Goal: Communication & Community: Answer question/provide support

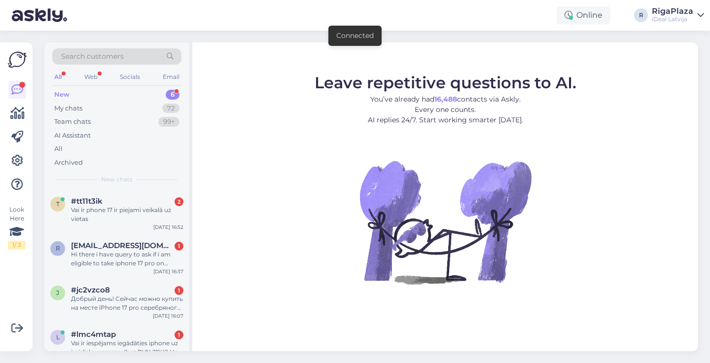
click at [325, 21] on div "Connected" at bounding box center [354, 36] width 65 height 32
click at [93, 199] on span "#tt11t3ik" at bounding box center [87, 201] width 32 height 9
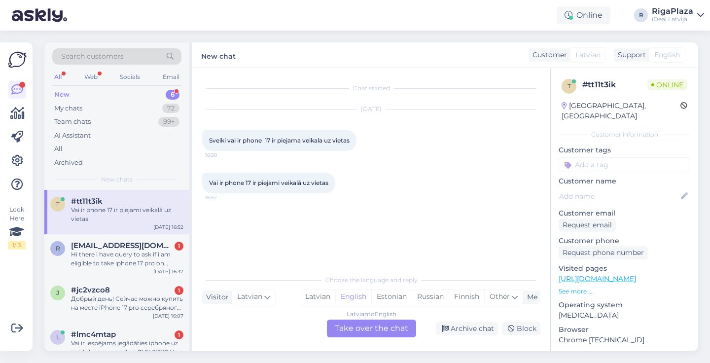
click at [361, 327] on div "Latvian to English Take over the chat" at bounding box center [371, 328] width 89 height 18
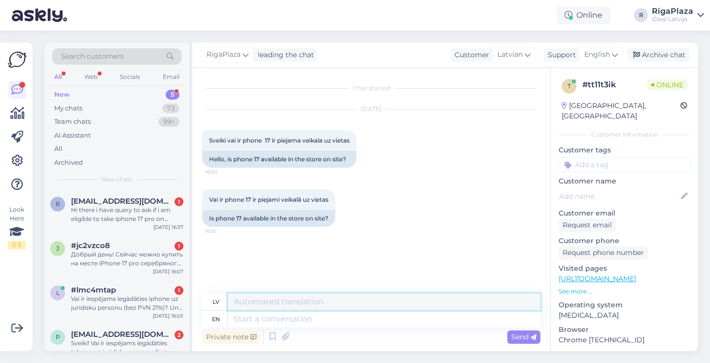
click at [363, 309] on textarea at bounding box center [384, 301] width 312 height 17
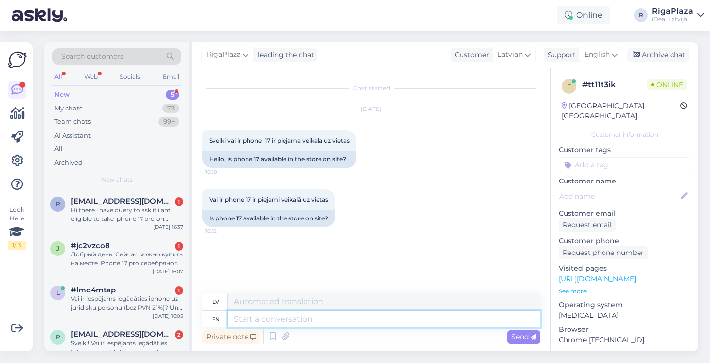
click at [346, 322] on textarea at bounding box center [384, 318] width 312 height 17
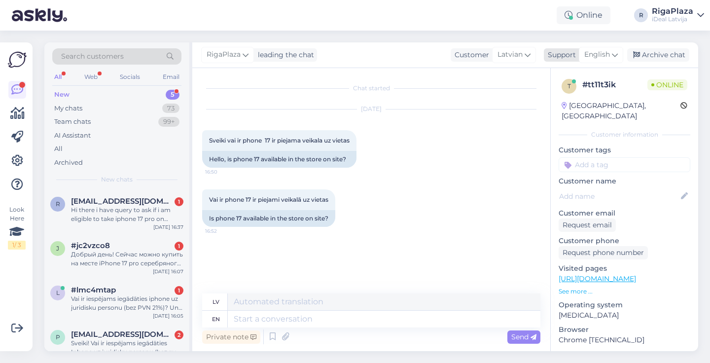
click at [610, 55] on div "English" at bounding box center [600, 55] width 44 height 16
type input ";"
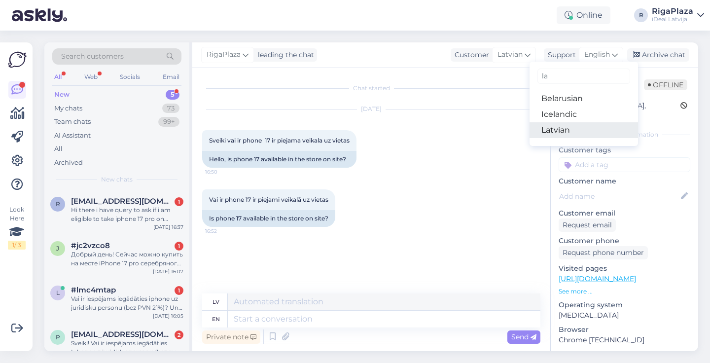
type input "la"
click at [564, 132] on link "Latvian" at bounding box center [583, 130] width 108 height 16
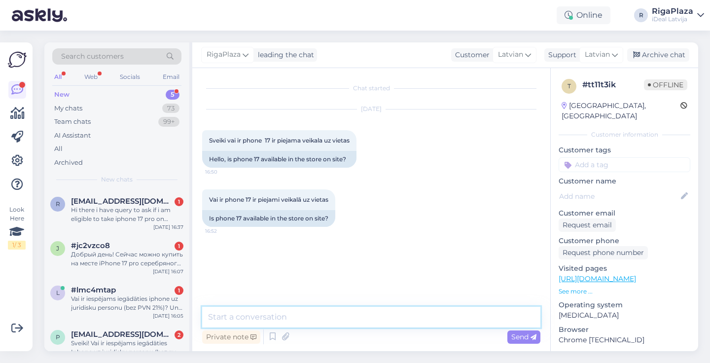
click at [322, 314] on textarea at bounding box center [371, 316] width 338 height 21
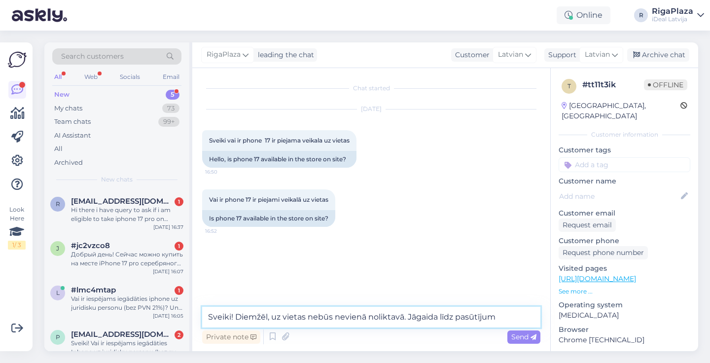
click at [466, 322] on textarea "Sveiki! Diemžēl, uz vietas nebūs nevienā noliktavā. Jāgaida līdz pasūtījum" at bounding box center [371, 316] width 338 height 21
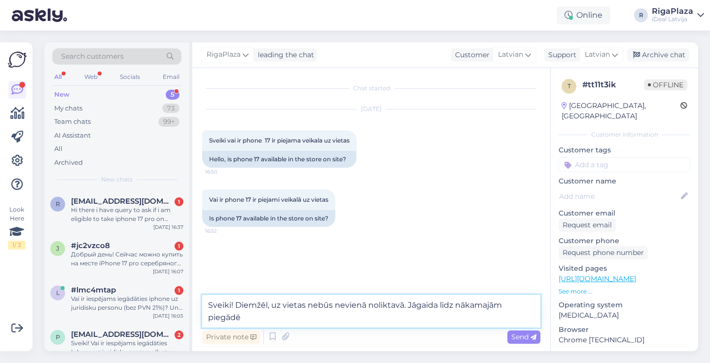
type textarea "Sveiki! Diemžēl, uz vietas nebūs nevienā noliktavā. Jāgaida līdz nākamajām pieg…"
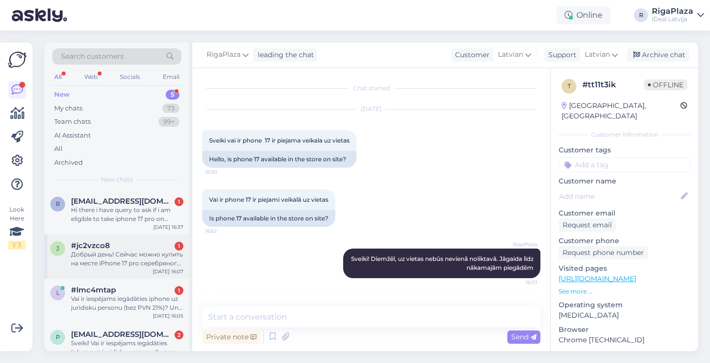
click at [131, 242] on div "#jc2vzco8 1" at bounding box center [127, 245] width 112 height 9
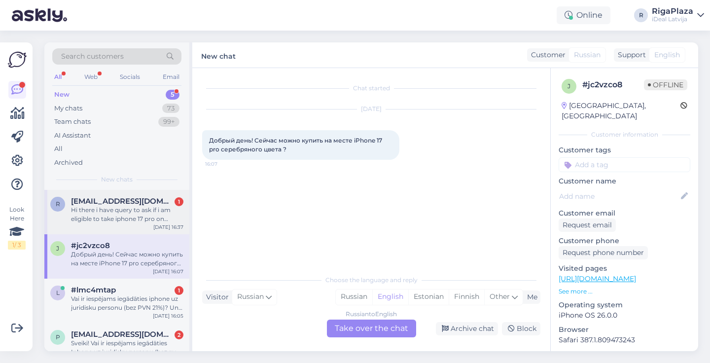
click at [154, 214] on div "Hi there i have query to ask if i am eligible to take iphone 17 pro on lease?" at bounding box center [127, 214] width 112 height 18
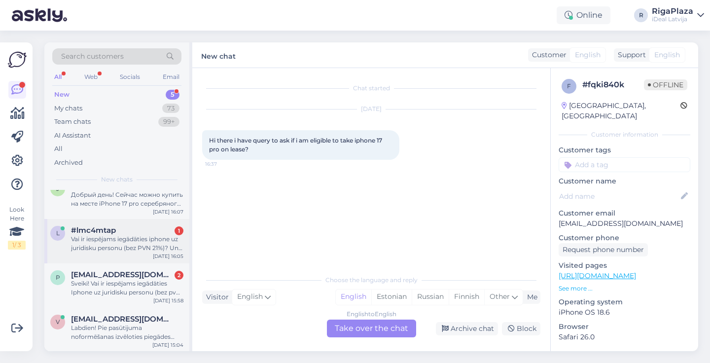
scroll to position [59, 0]
click at [158, 259] on div "l #lmc4mtap 1 Vai ir iespējams iegādāties iphone uz juridisku personu (bez PVN …" at bounding box center [116, 241] width 145 height 44
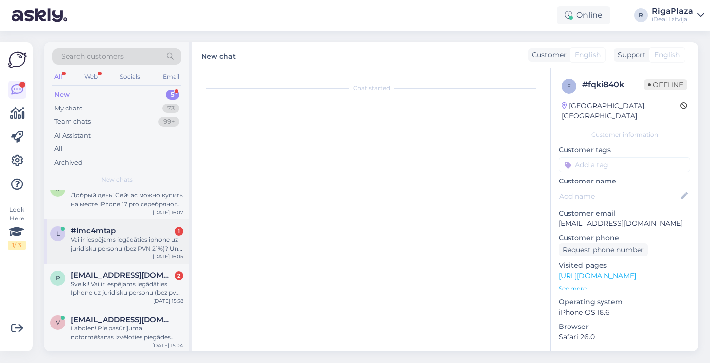
click at [158, 259] on div "l #lmc4mtap 1 Vai ir iespējams iegādāties iphone uz juridisku personu (bez PVN …" at bounding box center [116, 241] width 145 height 44
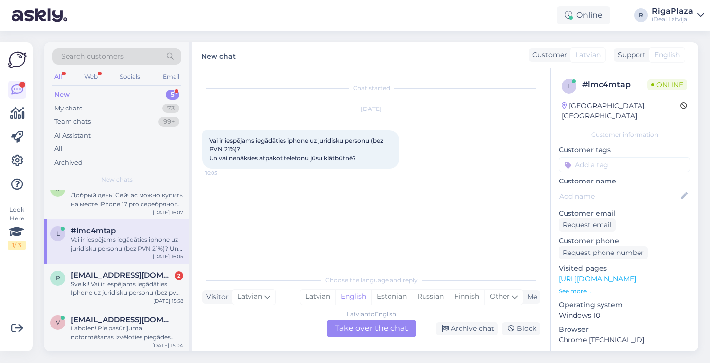
scroll to position [0, 0]
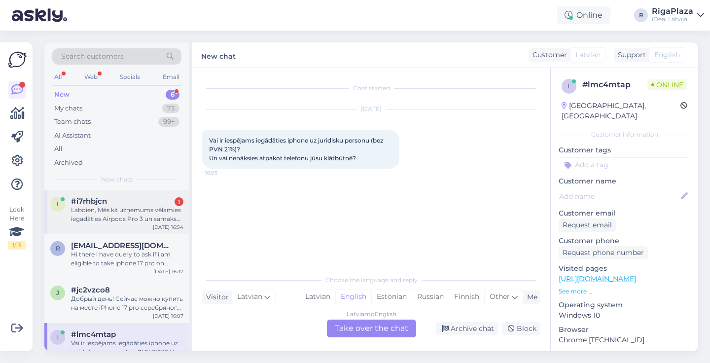
click at [167, 219] on div "Labdien, Mēs kā uzņemums vēlamies iegadāties Airpods Pro 3 un samaksāt bez PVN,…" at bounding box center [127, 214] width 112 height 18
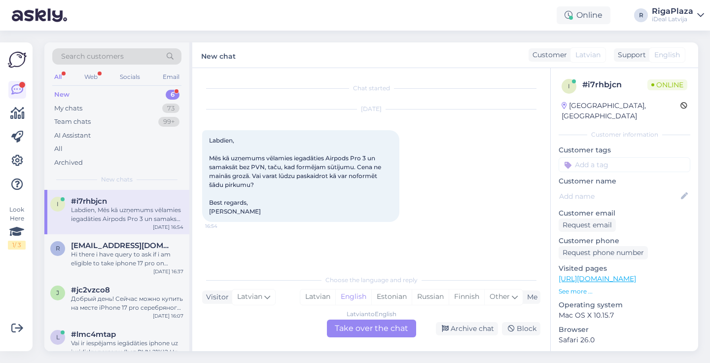
click at [359, 328] on div "Latvian to English Take over the chat" at bounding box center [371, 328] width 89 height 18
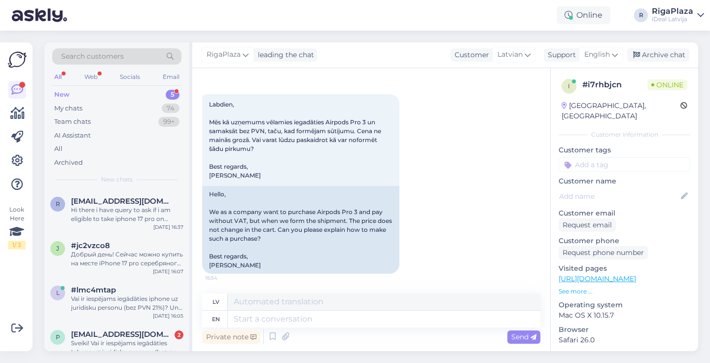
scroll to position [36, 0]
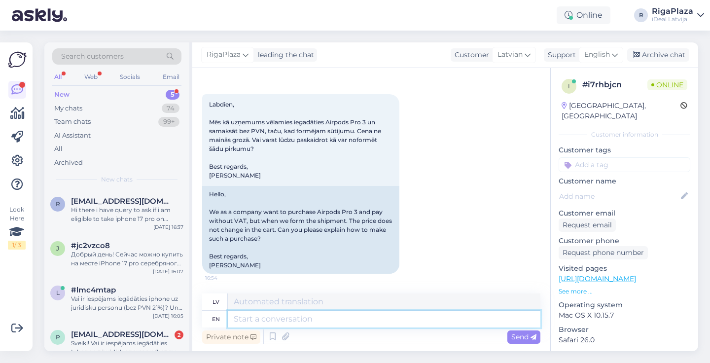
click at [294, 316] on textarea at bounding box center [384, 318] width 312 height 17
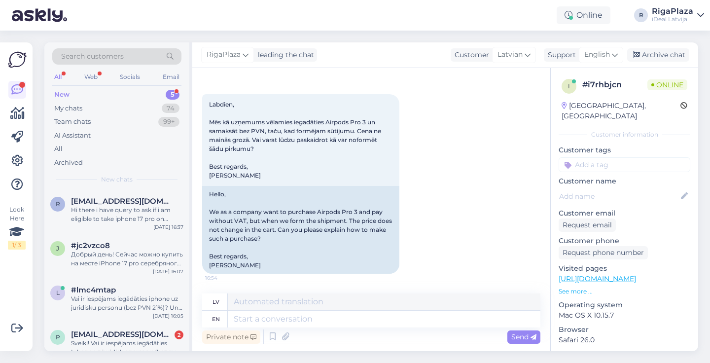
click at [608, 46] on div "RigaPlaza leading the chat Customer Latvian Support English la Belarusian Icela…" at bounding box center [445, 55] width 506 height 26
click at [600, 57] on span "English" at bounding box center [597, 54] width 26 height 11
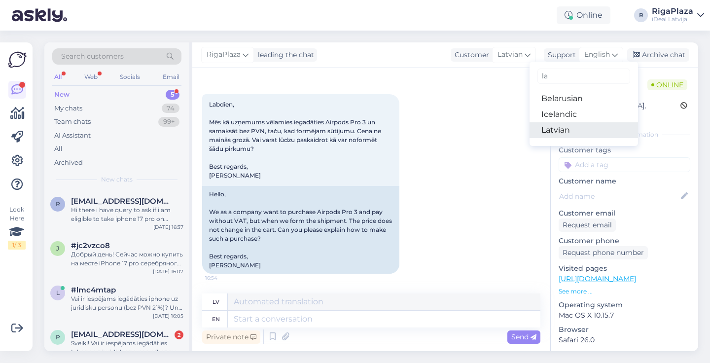
click at [566, 128] on link "Latvian" at bounding box center [583, 130] width 108 height 16
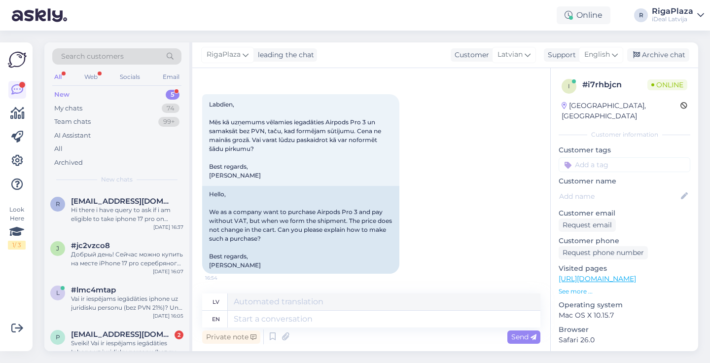
scroll to position [23, 0]
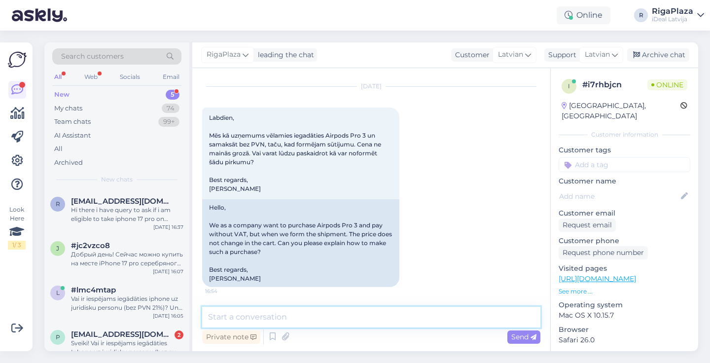
click at [313, 310] on textarea at bounding box center [371, 316] width 338 height 21
type textarea "s"
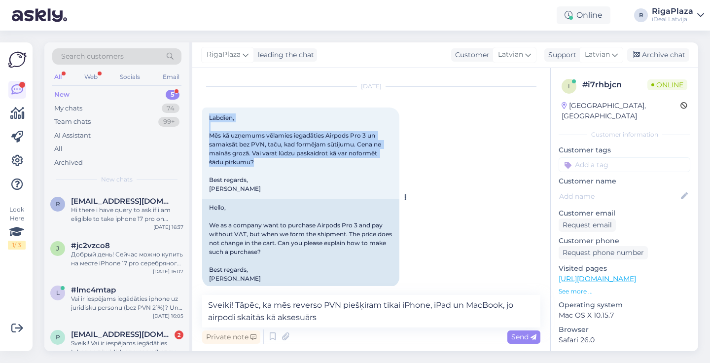
drag, startPoint x: 205, startPoint y: 115, endPoint x: 270, endPoint y: 165, distance: 81.1
click at [270, 165] on div "Labdien, Mēs kā uzņemums vēlamies iegadāties Airpods Pro 3 un samaksāt bez PVN,…" at bounding box center [300, 153] width 197 height 92
copy span "Labdien, Mēs kā uzņemums vēlamies iegadāties Airpods Pro 3 un samaksāt bez PVN,…"
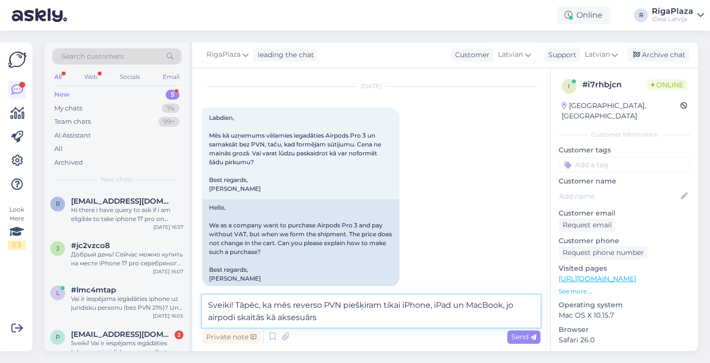
drag, startPoint x: 207, startPoint y: 304, endPoint x: 346, endPoint y: 326, distance: 140.8
click at [346, 326] on textarea "Sveiki! Tāpēc, ka mēs reverso PVN piešķiram tikai iPhone, iPad un MacBook, jo a…" at bounding box center [371, 311] width 338 height 33
paste textarea "Labdien! Paldies par Jūsu ziņu. Vēlamies informēt, ka apgrieztais (reversais) P…"
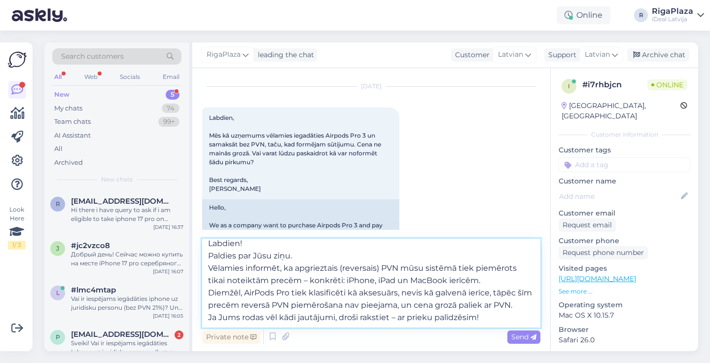
scroll to position [5, 0]
click at [209, 256] on textarea "Labdien! Paldies par Jūsu ziņu. Vēlamies informēt, ka apgrieztais (reversais) P…" at bounding box center [371, 282] width 338 height 89
click at [208, 266] on textarea "Labdien! Paldies par Jūsu ziņu. Vēlamies informēt, ka apgrieztais (reversais) P…" at bounding box center [371, 286] width 338 height 82
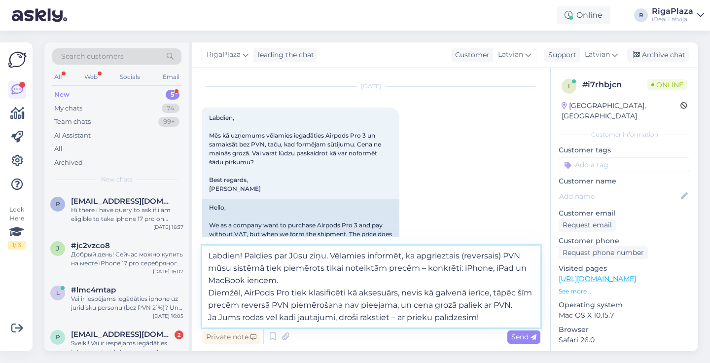
click at [207, 291] on textarea "Labdien! Paldies par Jūsu ziņu. Vēlamies informēt, ka apgrieztais (reversais) P…" at bounding box center [371, 286] width 338 height 82
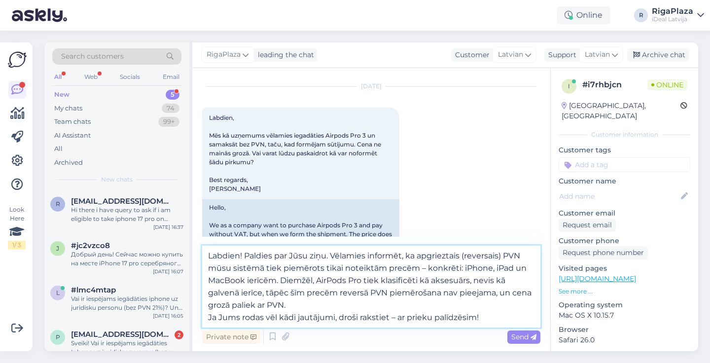
click at [366, 255] on textarea "Labdien! Paldies par Jūsu ziņu. Vēlamies informēt, ka apgrieztais (reversais) P…" at bounding box center [371, 286] width 338 height 82
click at [433, 255] on textarea "Labdien! Paldies par Jūsu ziņu. Vēlos informēt, ka apgrieztais (reversais) PVN …" at bounding box center [371, 286] width 338 height 82
click at [444, 256] on textarea "Labdien! Paldies par Jūsu ziņu. Vēlos informēt, ka (reversais) PVN mūsu sistēmā…" at bounding box center [371, 286] width 338 height 82
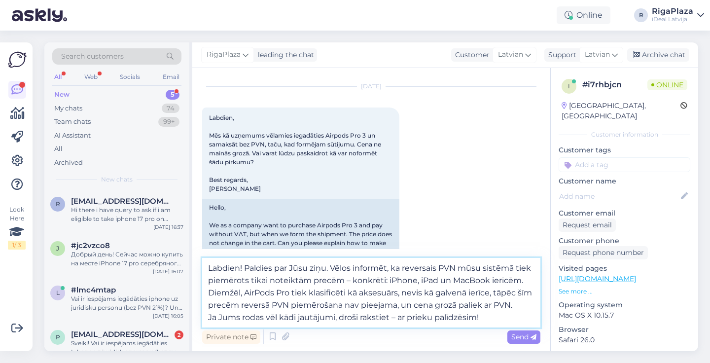
click at [347, 280] on textarea "Labdien! Paldies par Jūsu ziņu. Vēlos informēt, ka reversais PVN mūsu sistēmā t…" at bounding box center [371, 292] width 338 height 69
click at [379, 280] on textarea "Labdien! Paldies par Jūsu ziņu. Vēlos informēt, ka reversais PVN mūsu sistēmā t…" at bounding box center [371, 292] width 338 height 69
click at [435, 288] on textarea "Labdien! Paldies par Jūsu ziņu. Vēlos informēt, ka reversais PVN mūsu sistēmā t…" at bounding box center [371, 292] width 338 height 69
drag, startPoint x: 208, startPoint y: 317, endPoint x: 451, endPoint y: 325, distance: 243.5
click at [451, 325] on textarea "Labdien! Paldies par Jūsu ziņu. Vēlos informēt, ka reversais PVN mūsu sistēmā t…" at bounding box center [371, 292] width 338 height 69
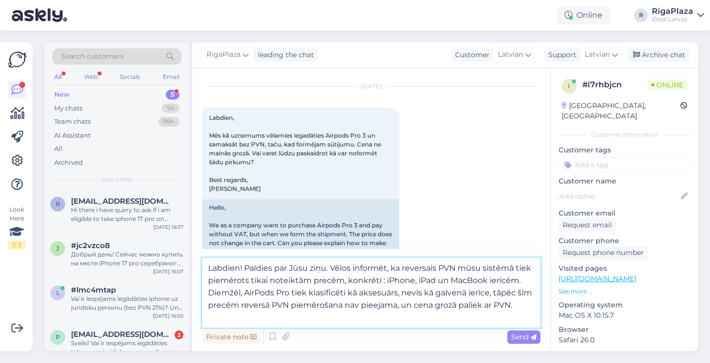
type textarea "Labdien! Paldies par Jūsu ziņu. Vēlos informēt, ka reversais PVN mūsu sistēmā t…"
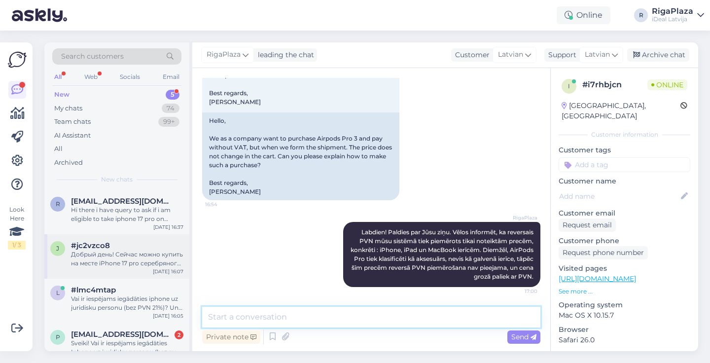
scroll to position [35, 0]
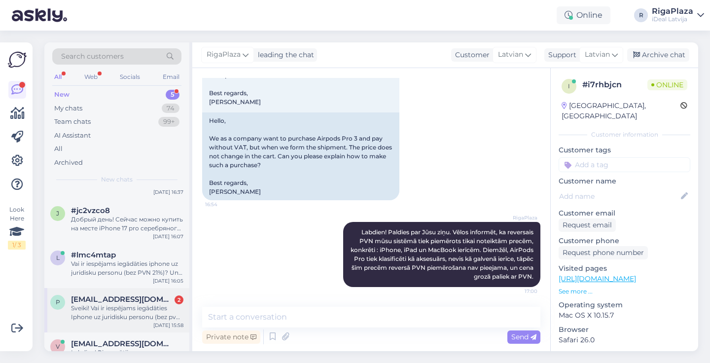
click at [164, 295] on div "[EMAIL_ADDRESS][DOMAIN_NAME] 2" at bounding box center [127, 299] width 112 height 9
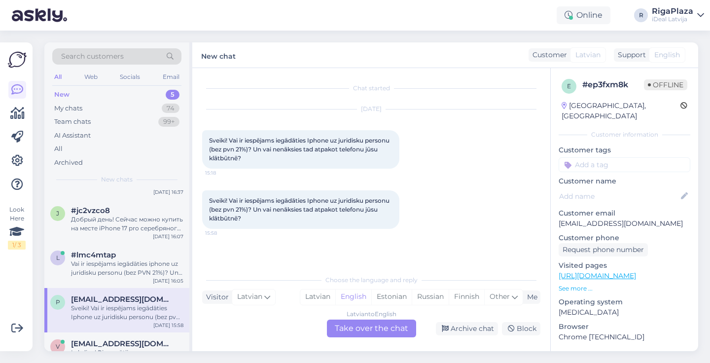
click at [371, 332] on div "Latvian to English Take over the chat" at bounding box center [371, 328] width 89 height 18
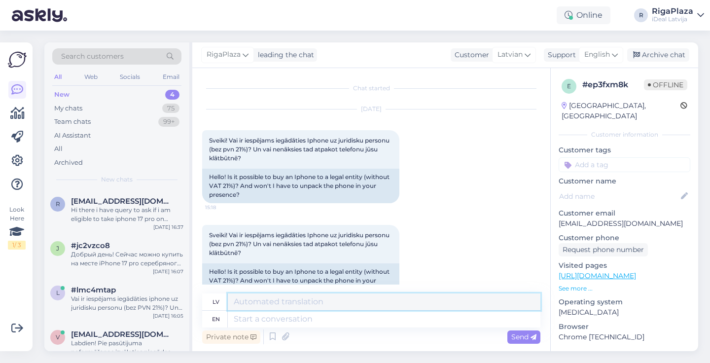
click at [376, 308] on textarea at bounding box center [384, 301] width 312 height 17
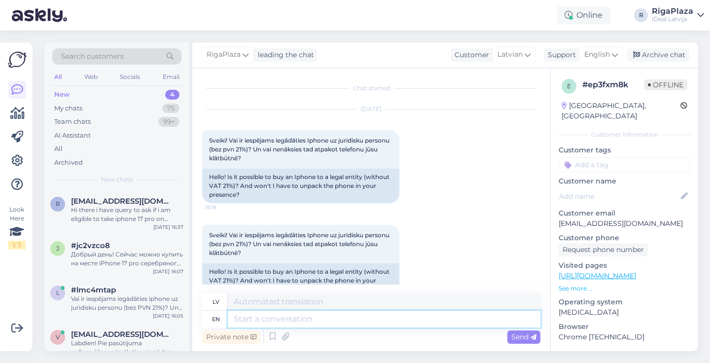
click at [368, 318] on textarea at bounding box center [384, 318] width 312 height 17
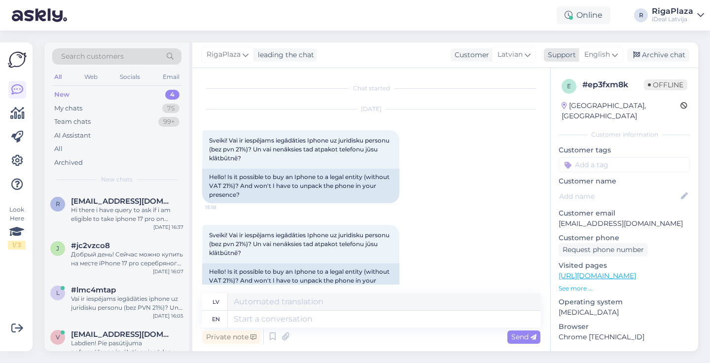
click at [611, 60] on div "English" at bounding box center [600, 55] width 44 height 16
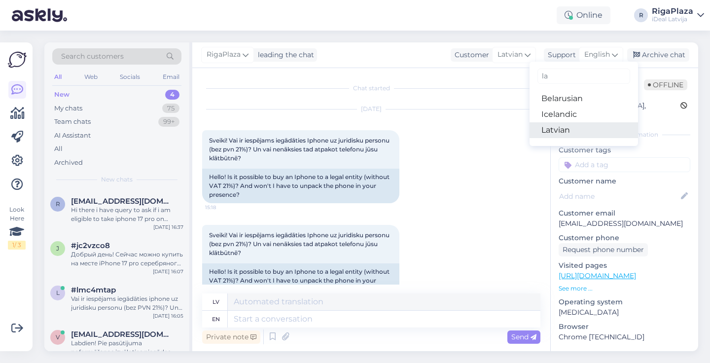
click at [570, 124] on link "Latvian" at bounding box center [583, 130] width 108 height 16
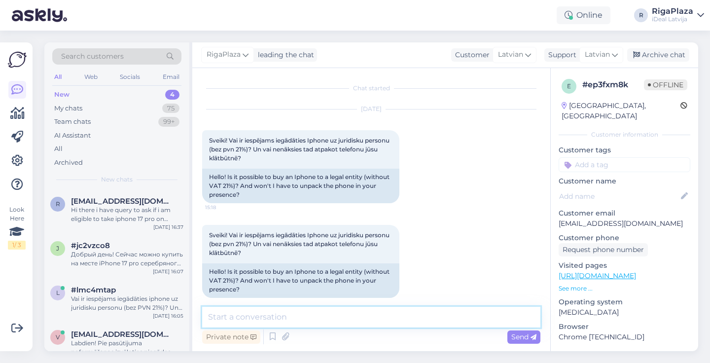
click at [361, 326] on textarea at bounding box center [371, 316] width 338 height 21
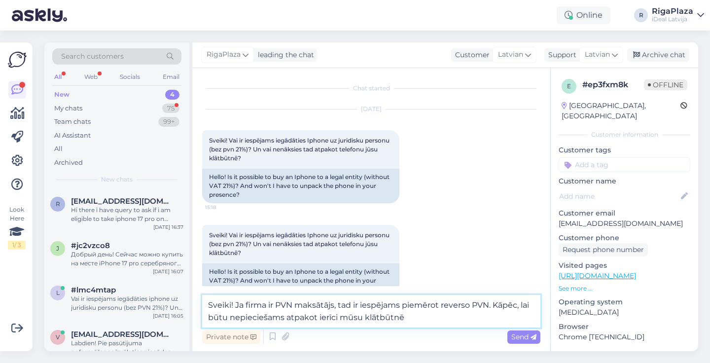
type textarea "Sveiki! Ja firma ir PVN maksātājs, tad ir iespējams piemērot reverso PVN. Kāpēc…"
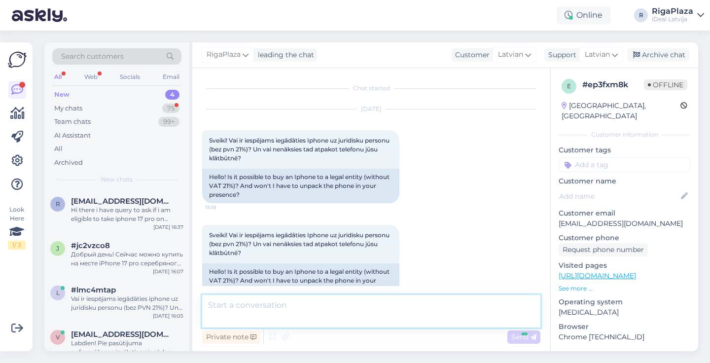
scroll to position [71, 0]
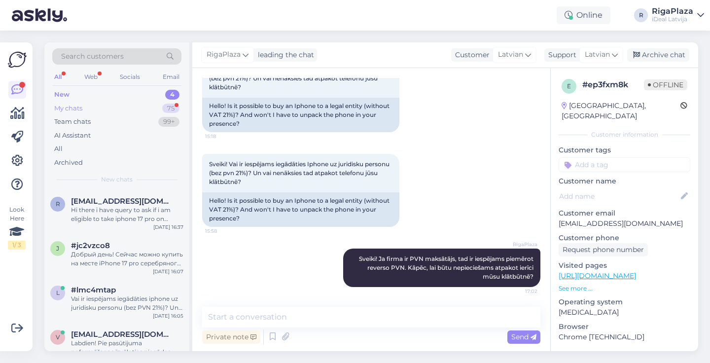
click at [121, 106] on div "My chats 75" at bounding box center [116, 109] width 129 height 14
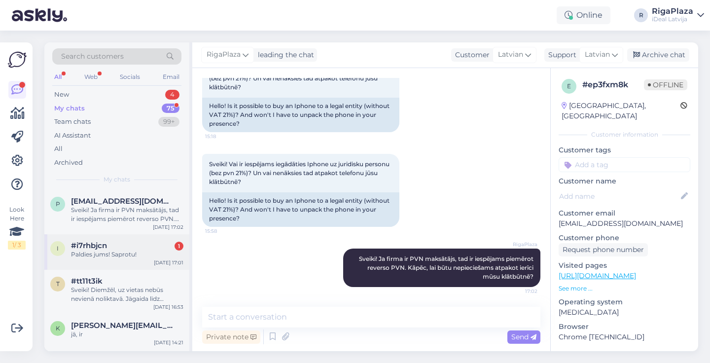
click at [117, 238] on div "i #i7rhbjcn 1 Paldies jums! Saprotu! [DATE] 17:01" at bounding box center [116, 251] width 145 height 35
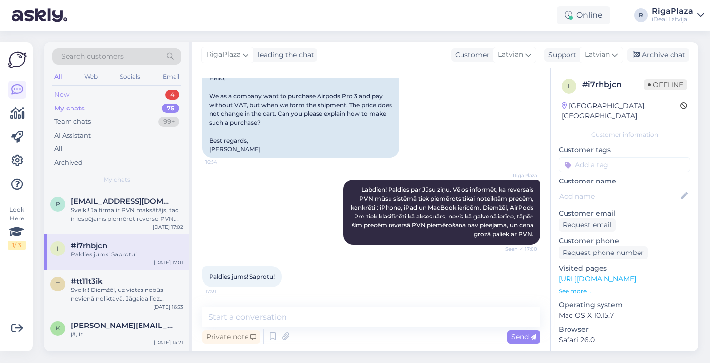
click at [84, 94] on div "New 4" at bounding box center [116, 95] width 129 height 14
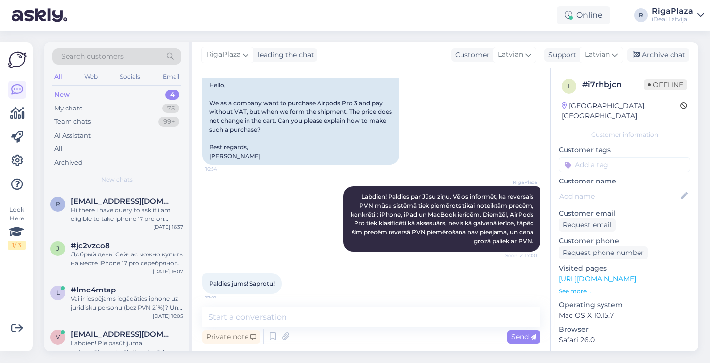
scroll to position [147, 0]
